Goal: Transaction & Acquisition: Purchase product/service

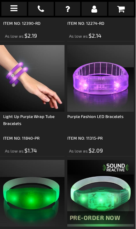
scroll to position [917, 2]
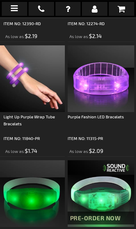
click at [107, 88] on img at bounding box center [101, 78] width 67 height 67
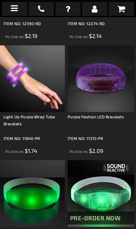
click at [113, 110] on img at bounding box center [101, 78] width 67 height 67
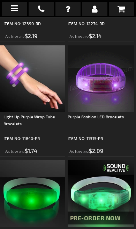
click at [109, 117] on div "Purple Fashion LED Bracelets" at bounding box center [101, 123] width 67 height 21
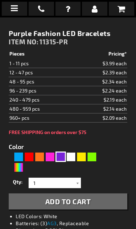
scroll to position [229, 0]
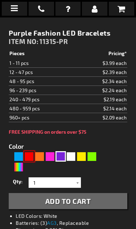
click at [33, 157] on div "Red" at bounding box center [29, 156] width 10 height 10
type input "5641"
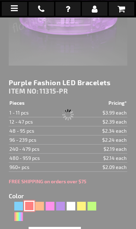
type input "11315-RD"
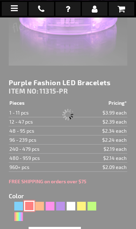
type input "Customize - Red Fashion LED Bracelets - ITEM NO: 11315-RD"
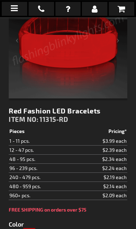
scroll to position [120, 0]
